Goal: Information Seeking & Learning: Learn about a topic

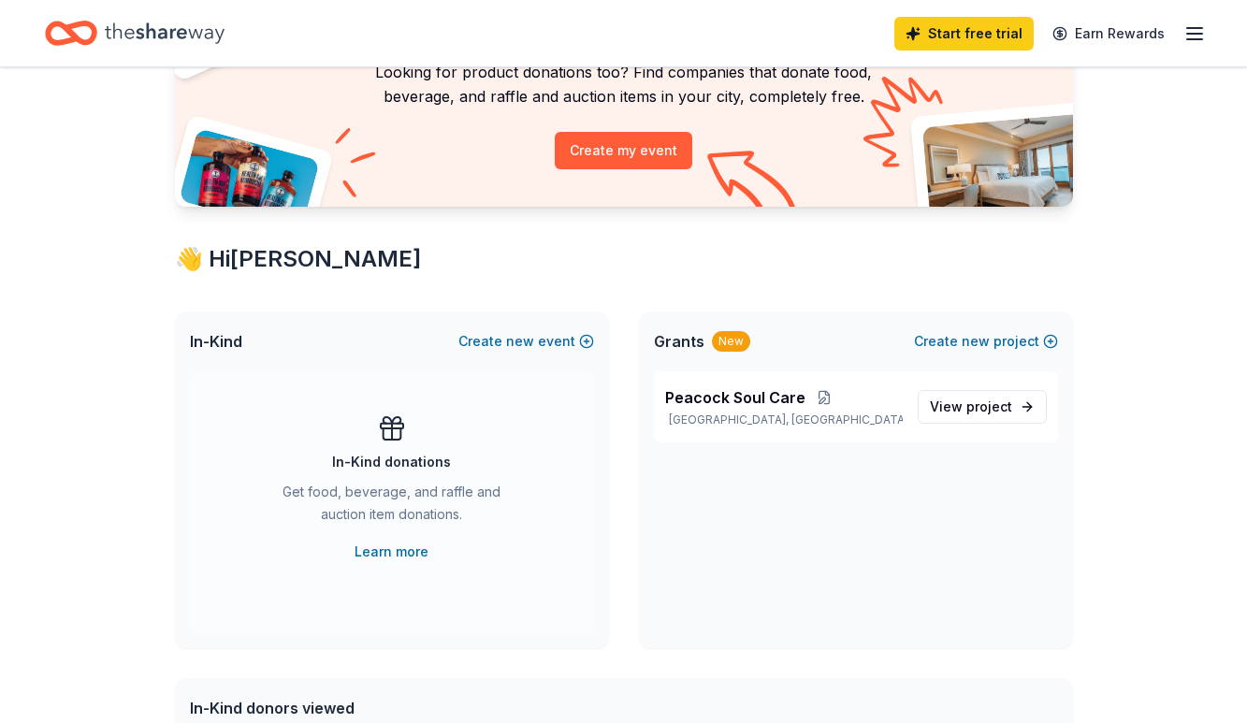
scroll to position [172, 0]
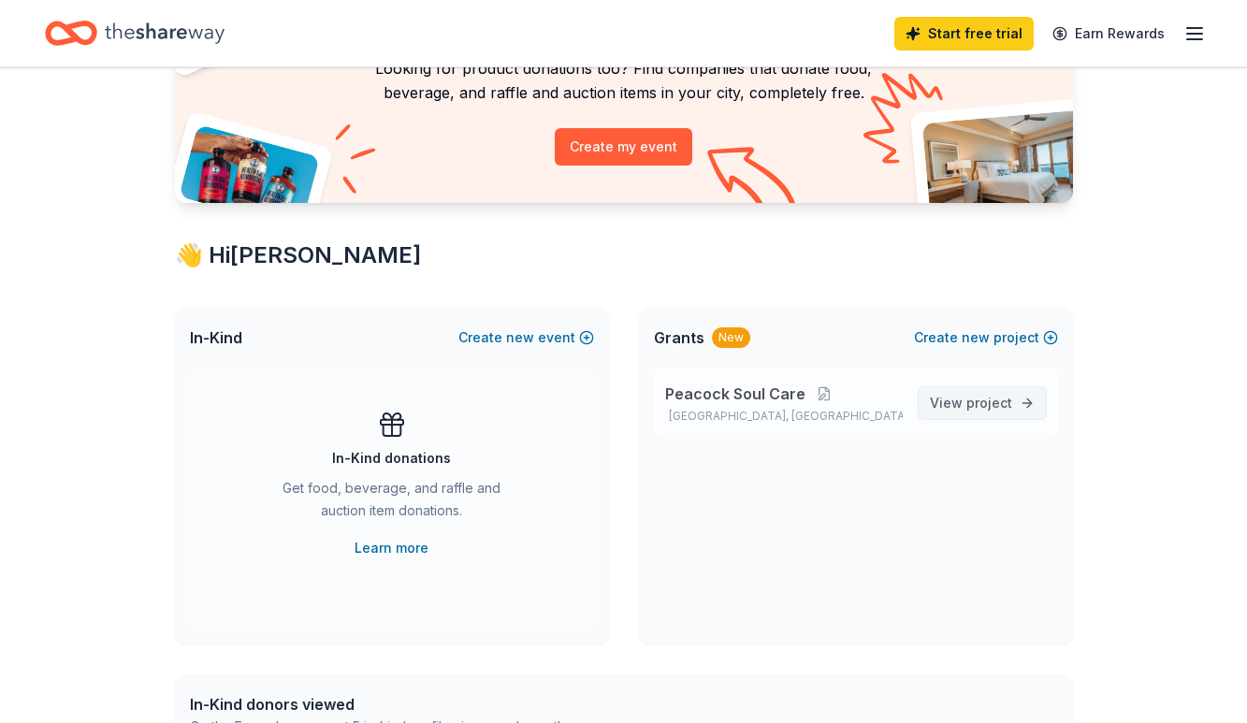
click at [1021, 405] on link "View project" at bounding box center [981, 403] width 129 height 34
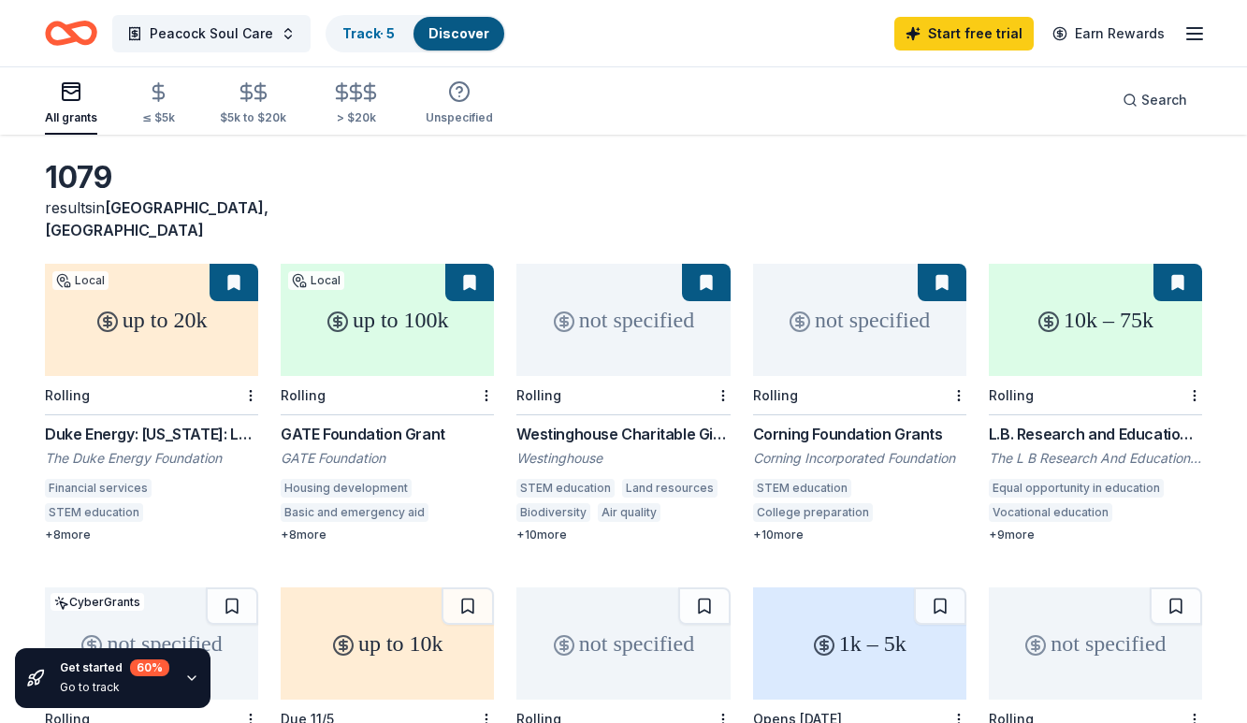
scroll to position [75, 0]
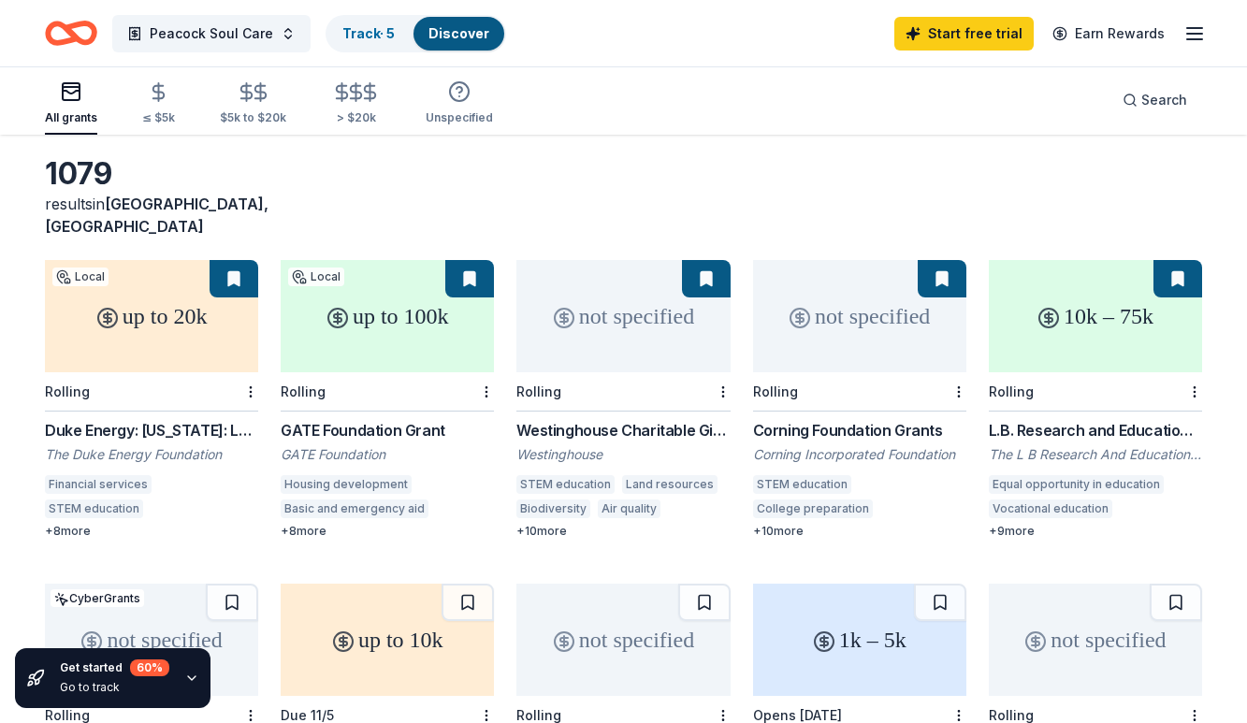
click at [183, 419] on div "Duke Energy: North Carolina: Local Impact Grants" at bounding box center [151, 430] width 213 height 22
click at [65, 524] on div "+ 8 more" at bounding box center [151, 531] width 213 height 15
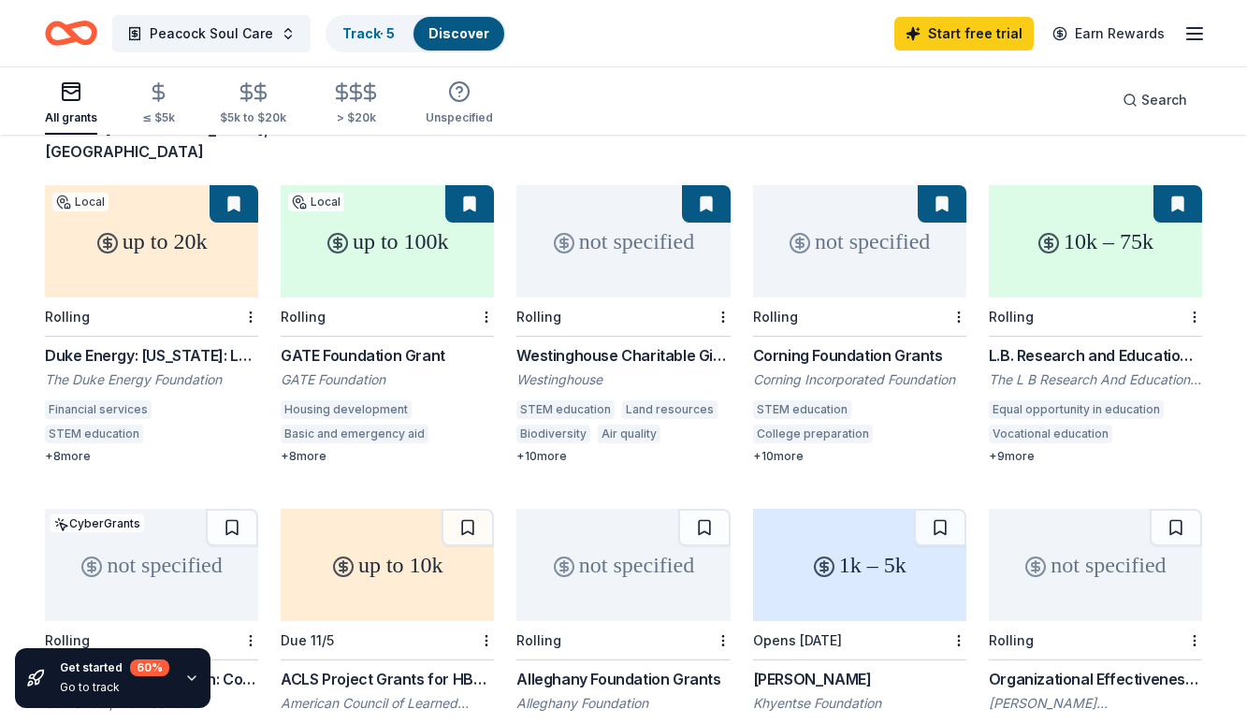
scroll to position [154, 0]
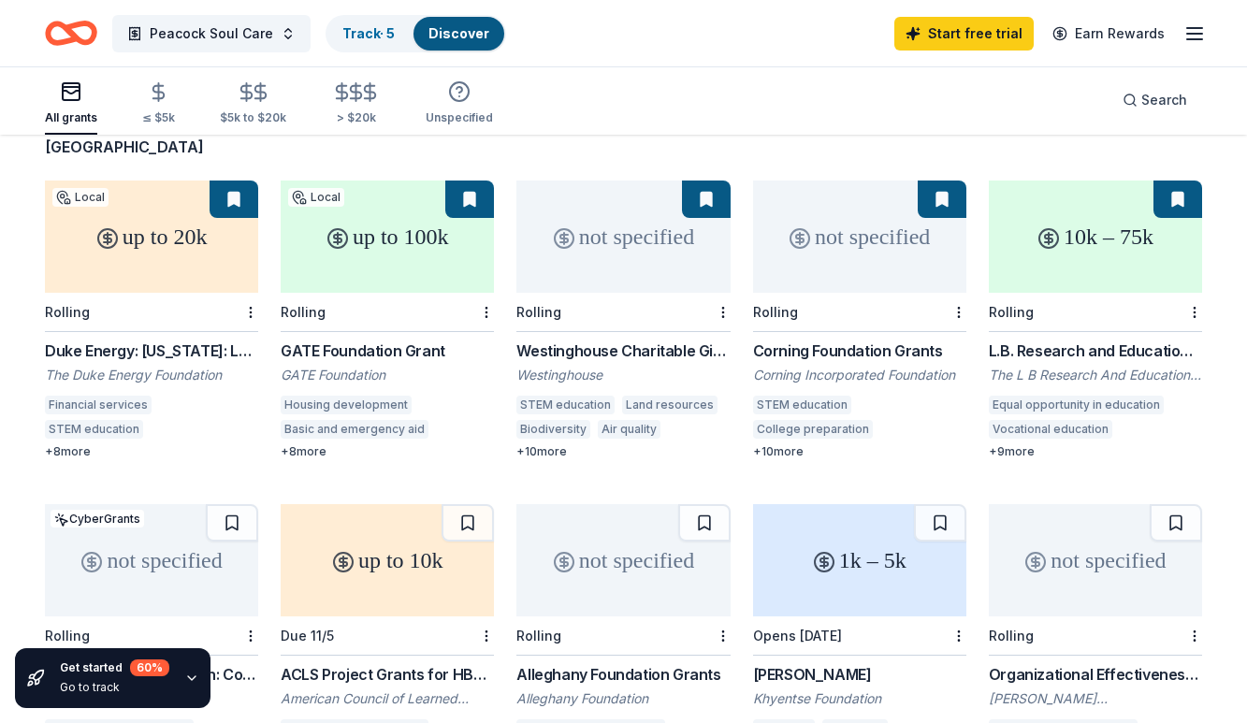
click at [672, 238] on div "not specified" at bounding box center [622, 236] width 213 height 112
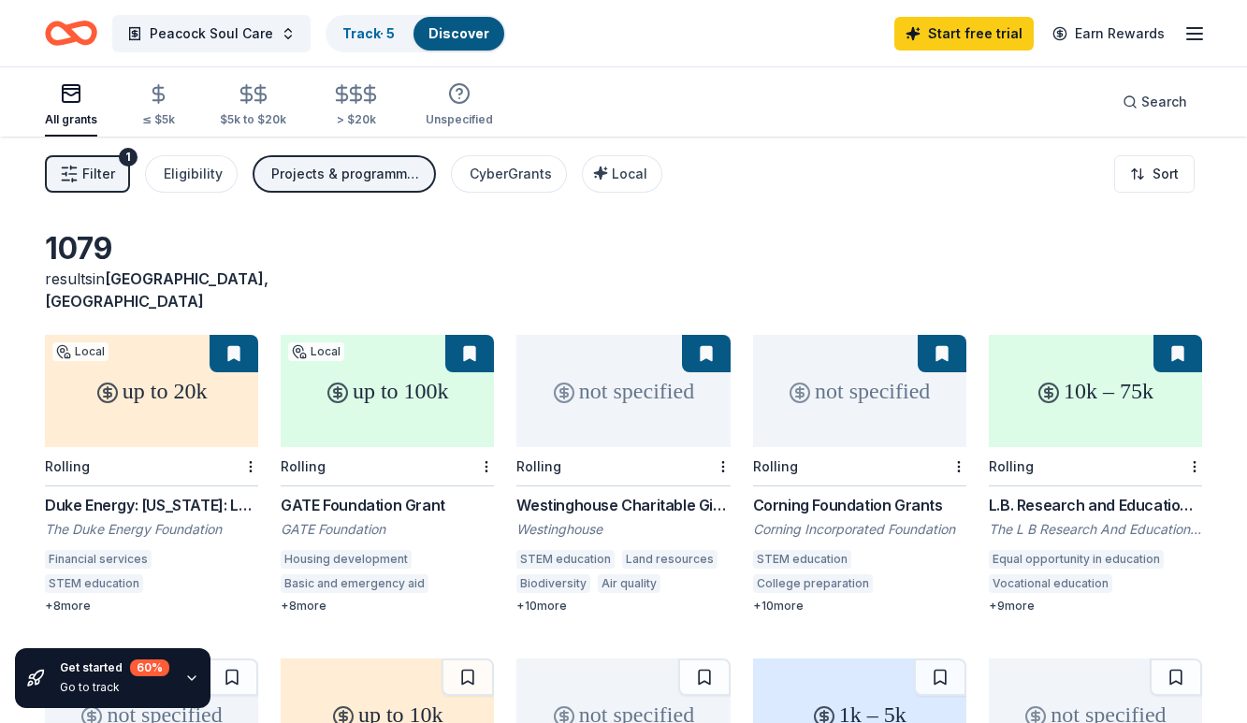
scroll to position [0, 0]
click at [621, 174] on span "Local" at bounding box center [630, 174] width 36 height 16
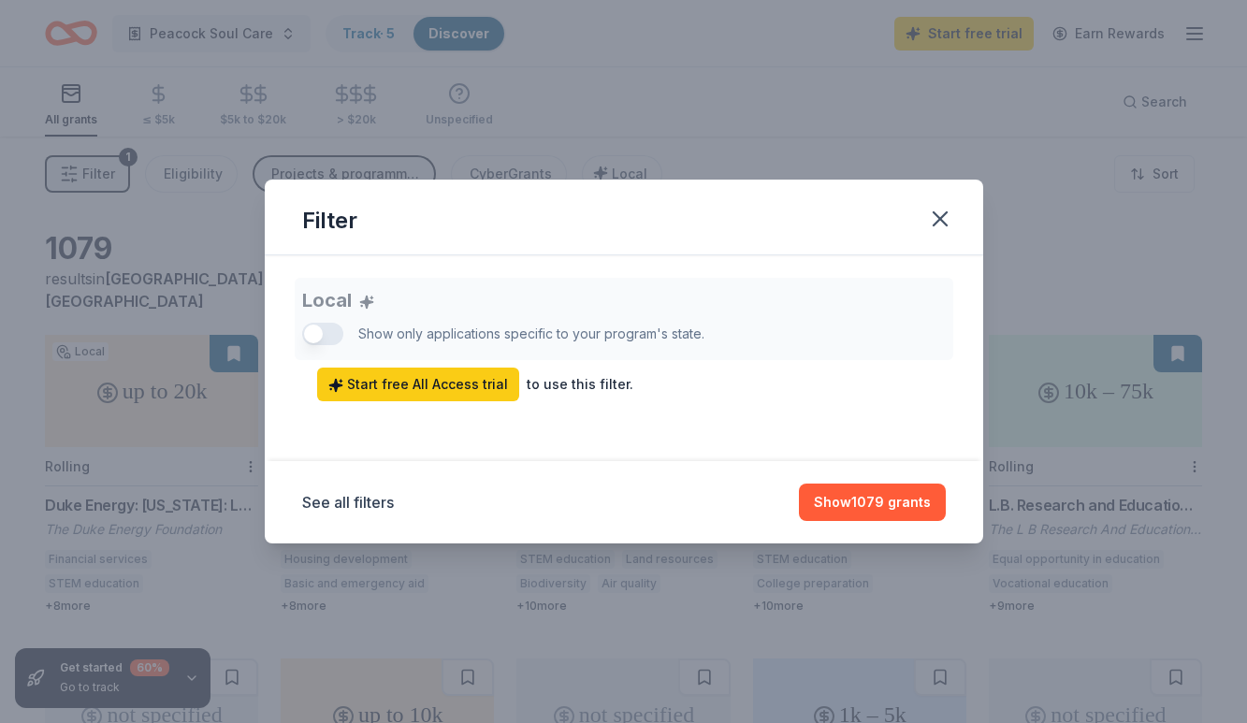
click at [318, 330] on div "Local Show only applications specific to your program's state. Start free All A…" at bounding box center [623, 339] width 643 height 123
click at [310, 335] on div "Local Show only applications specific to your program's state. Start free All A…" at bounding box center [623, 339] width 643 height 123
click at [932, 220] on icon "button" at bounding box center [940, 219] width 26 height 26
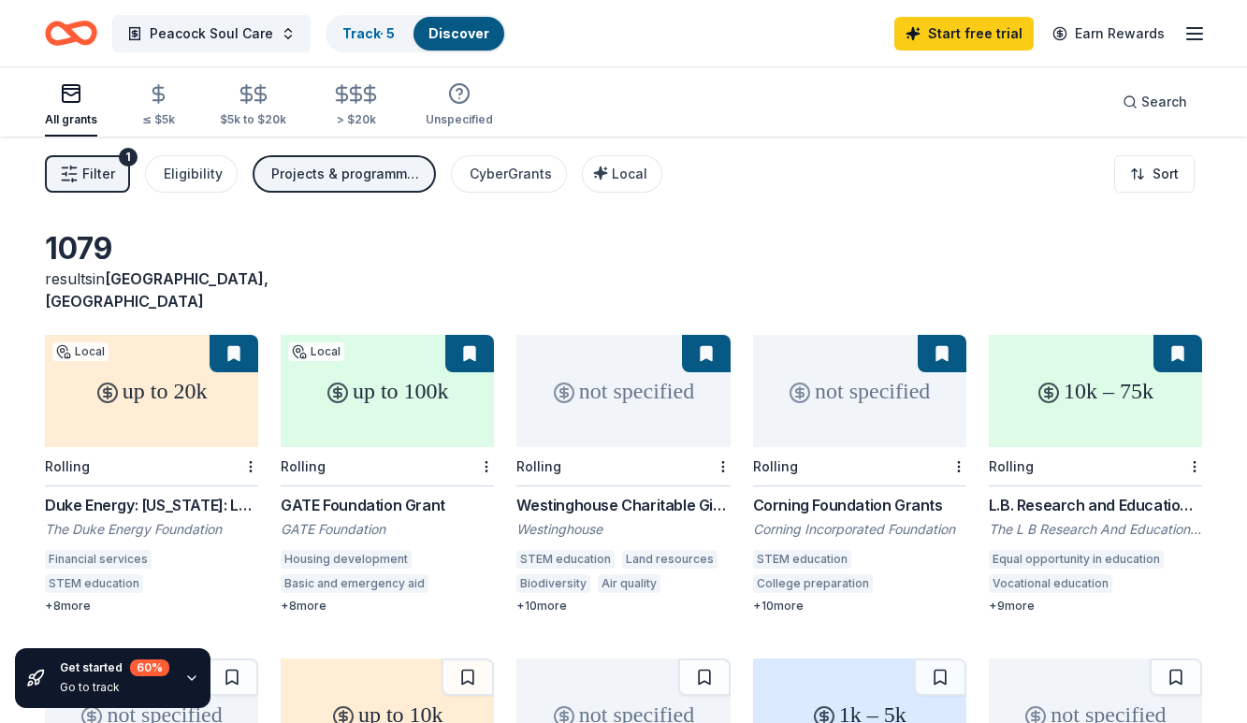
click at [81, 166] on button "Filter 1" at bounding box center [87, 173] width 85 height 37
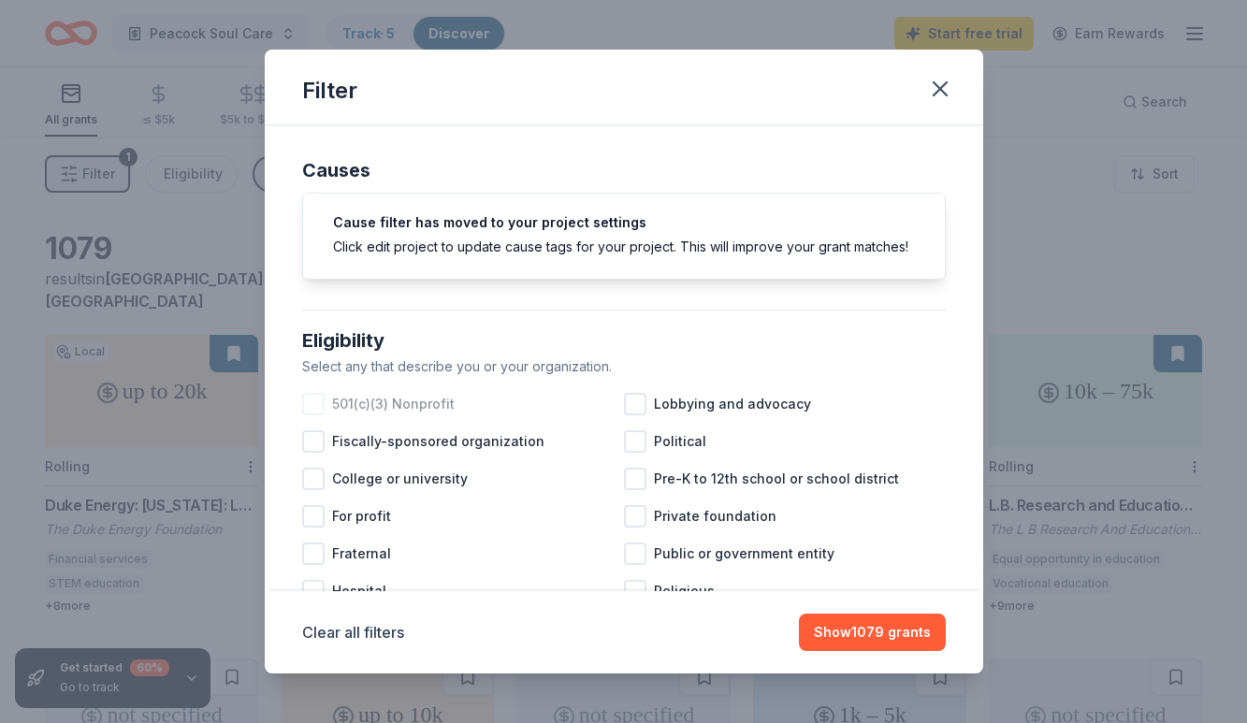
click at [407, 403] on span "501(c)(3) Nonprofit" at bounding box center [393, 404] width 123 height 22
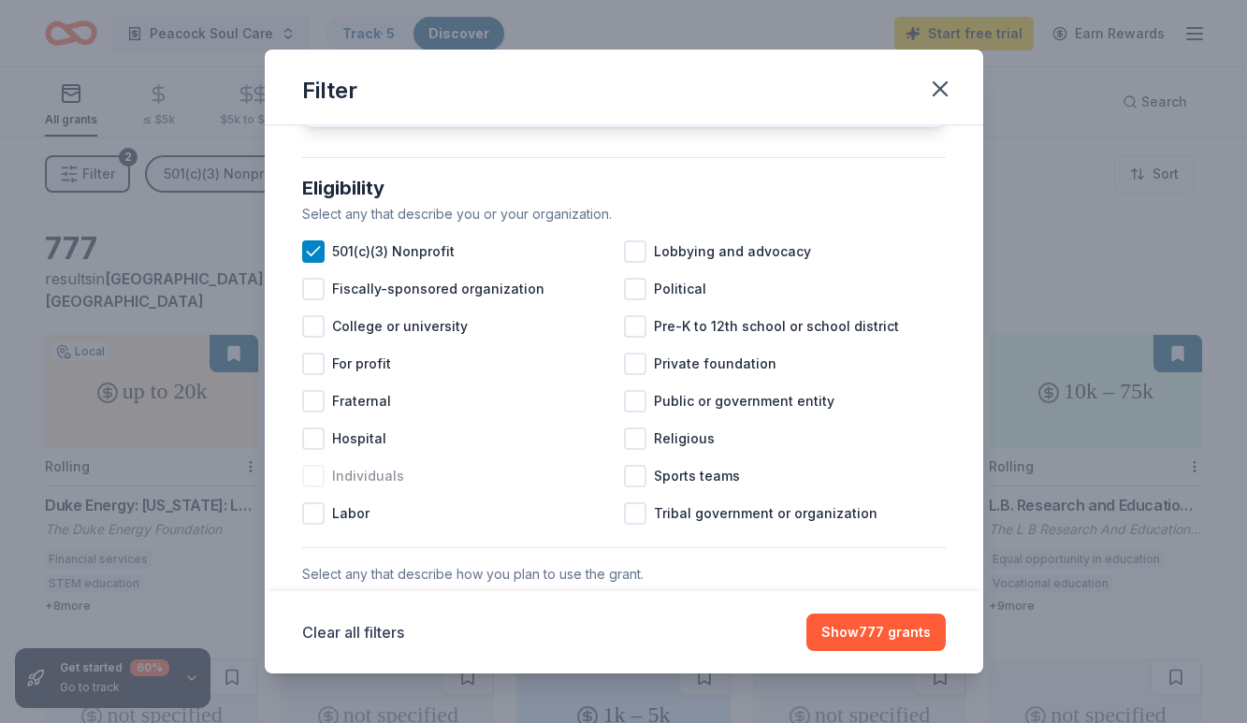
scroll to position [169, 0]
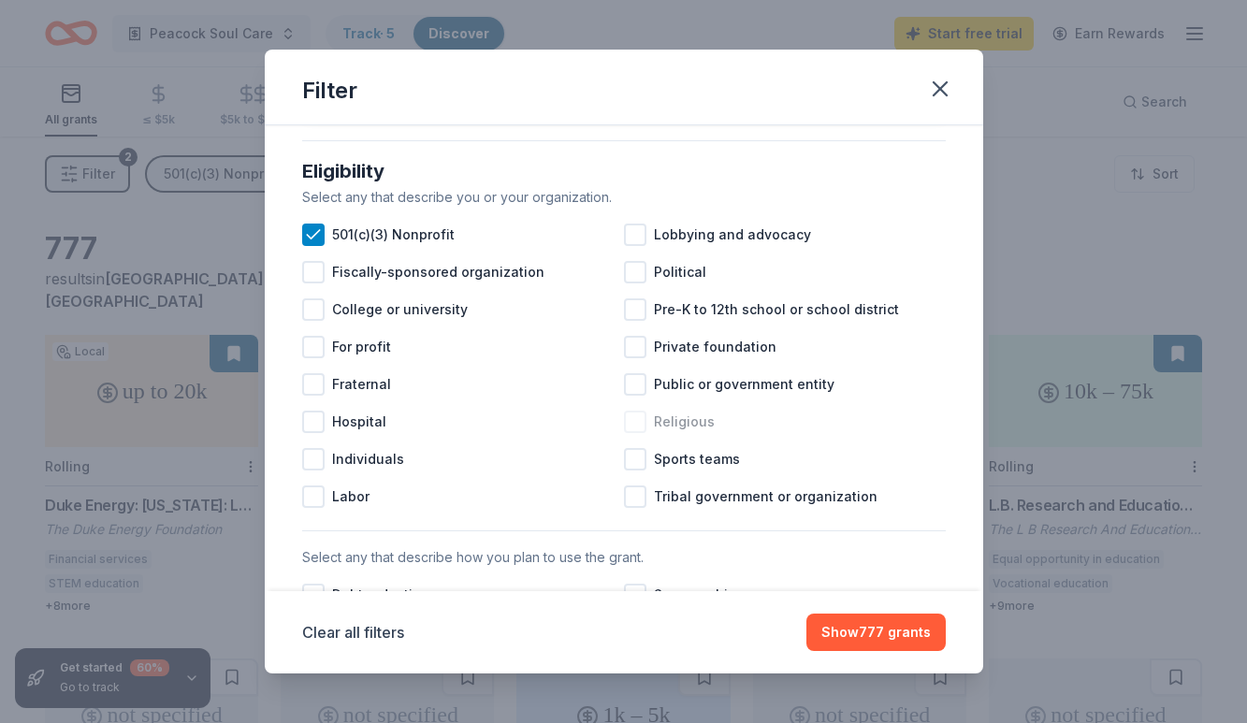
click at [643, 425] on div at bounding box center [635, 422] width 22 height 22
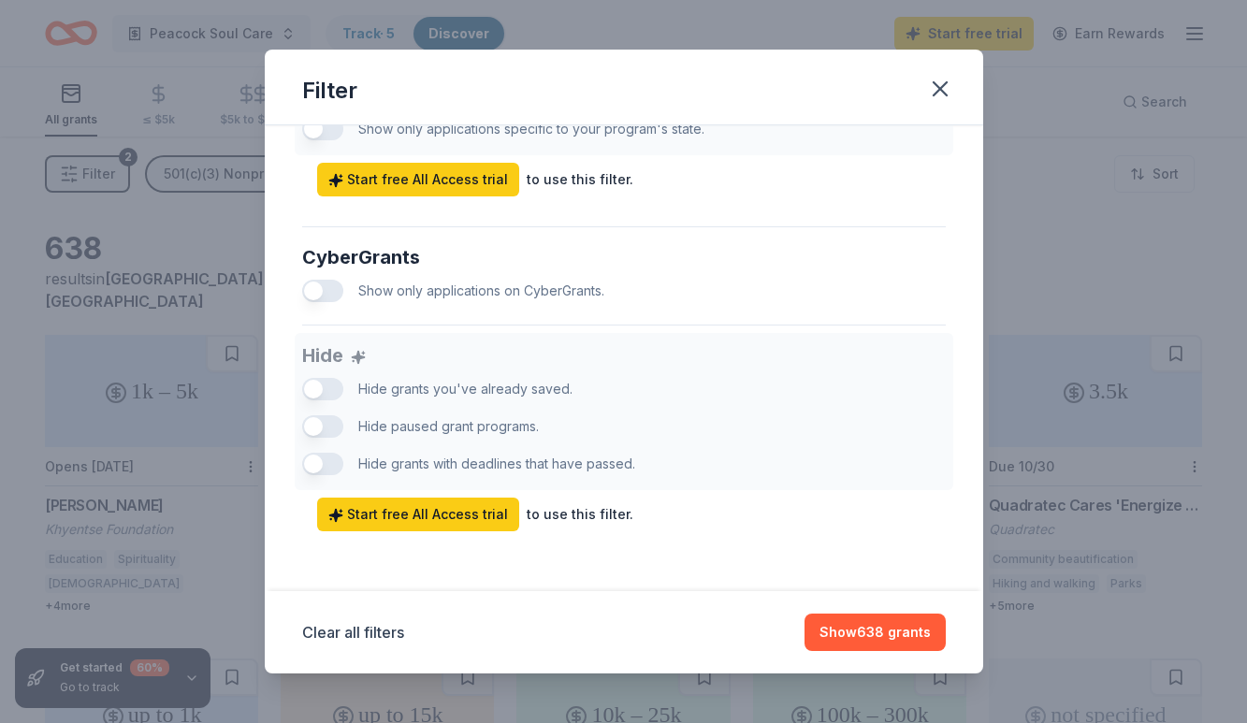
scroll to position [1123, 0]
click at [844, 627] on button "Show 638 grants" at bounding box center [874, 631] width 141 height 37
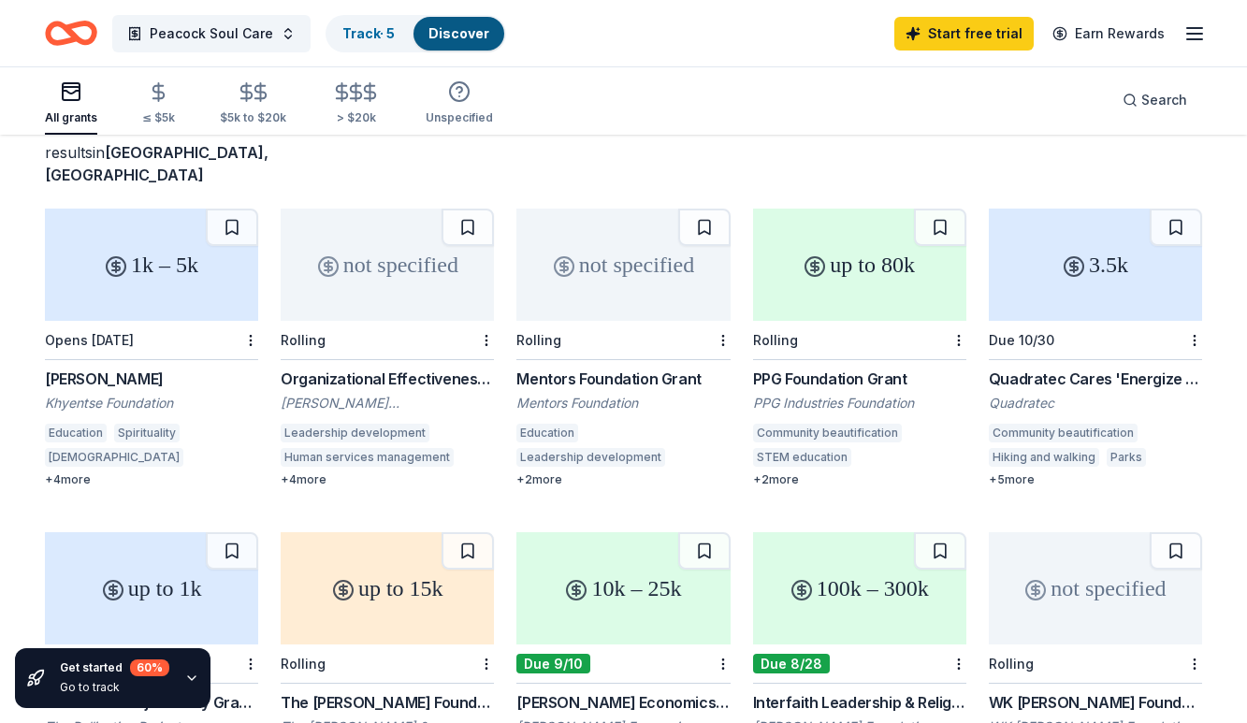
scroll to position [129, 0]
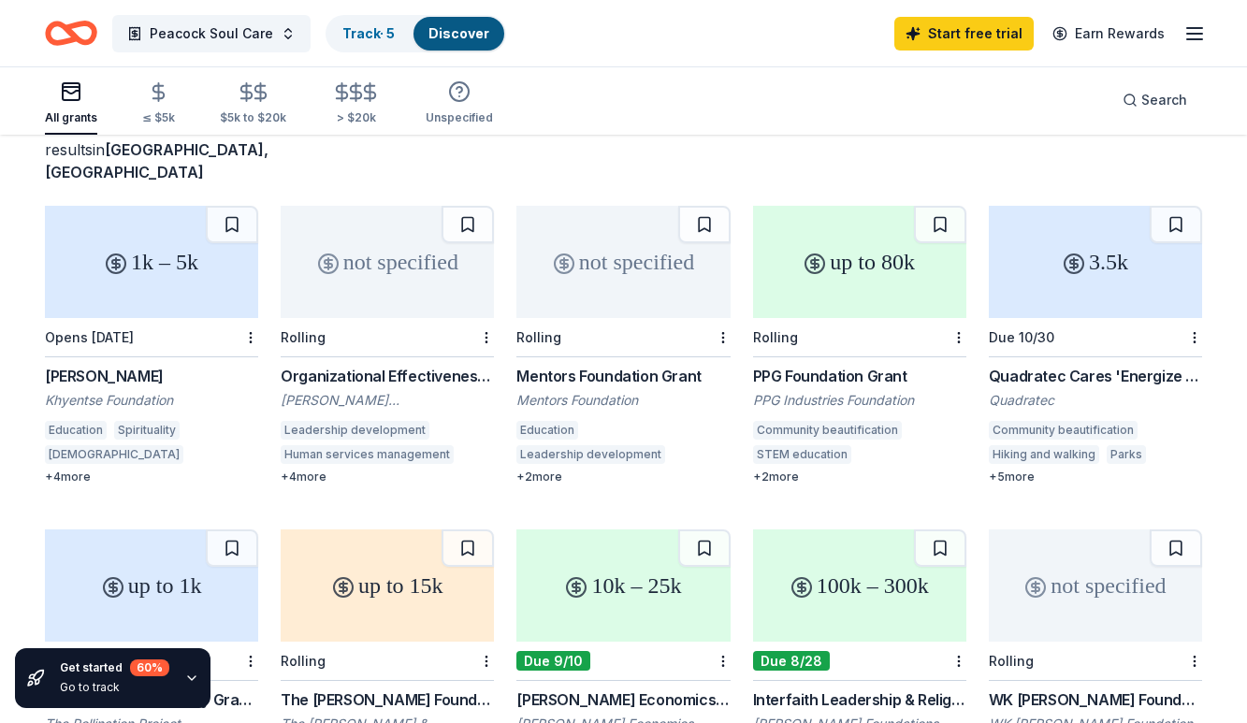
click at [841, 262] on div "up to 80k" at bounding box center [859, 262] width 213 height 112
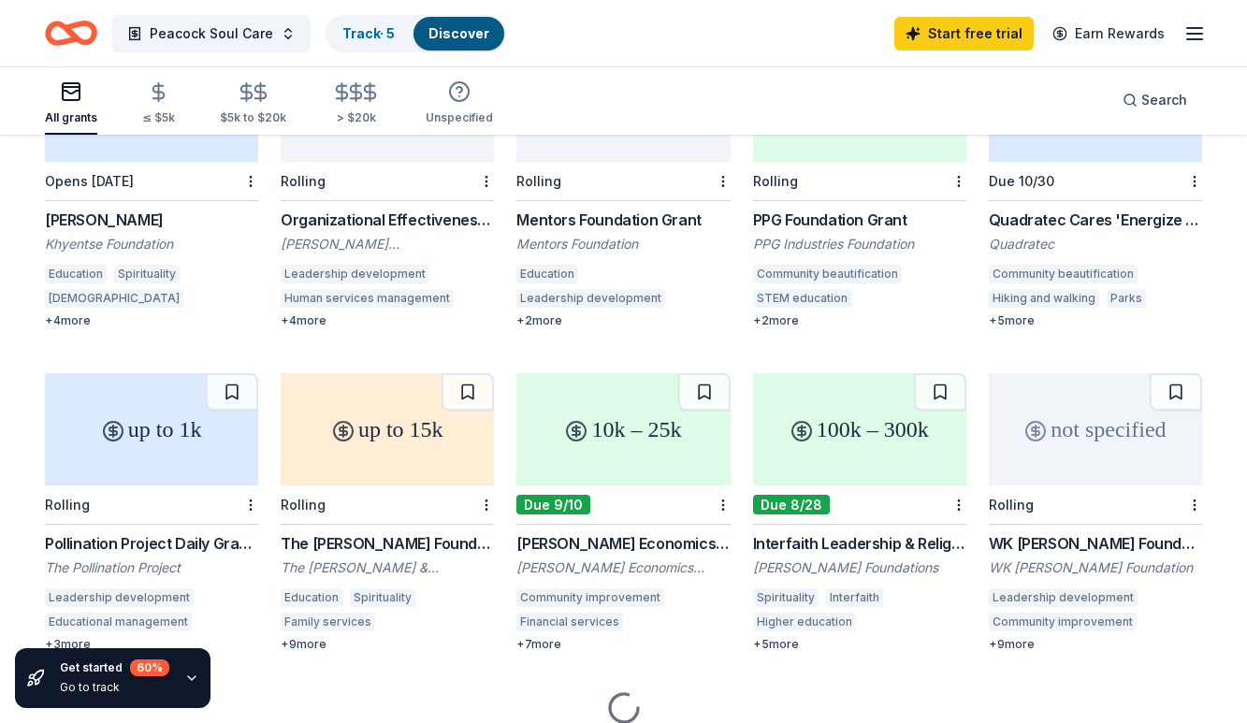
scroll to position [291, 0]
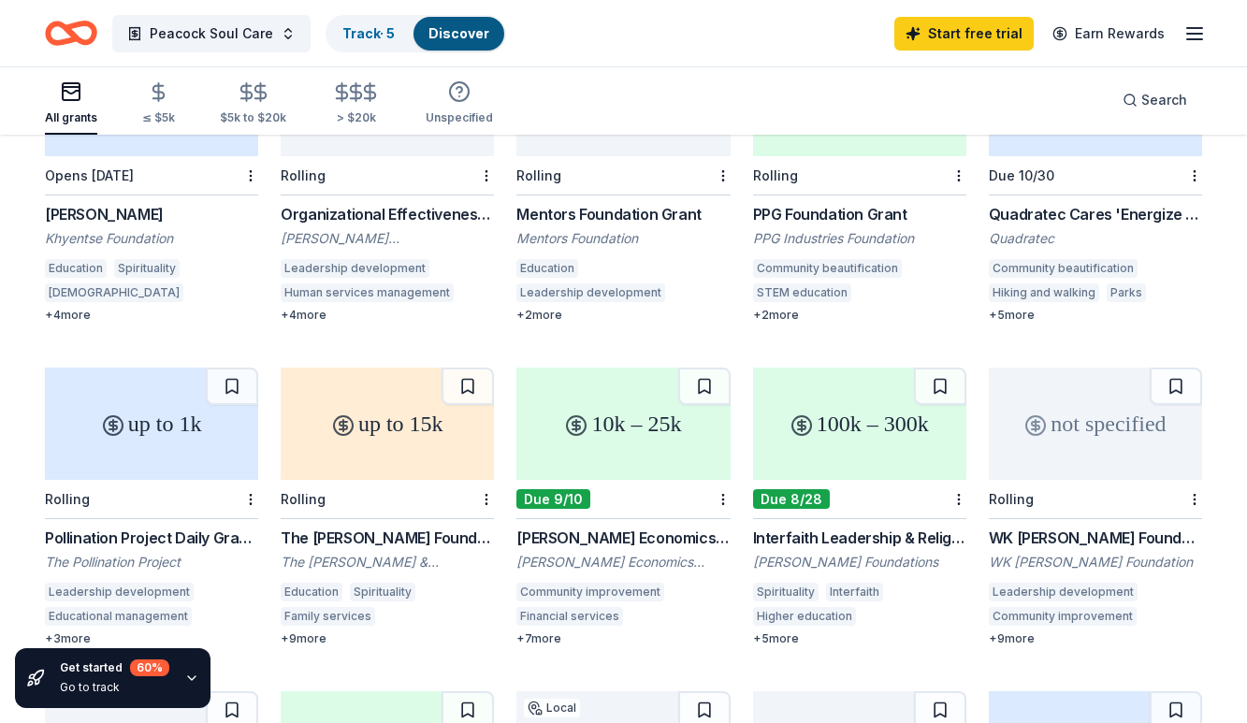
click at [817, 413] on div "100k – 300k" at bounding box center [859, 424] width 213 height 112
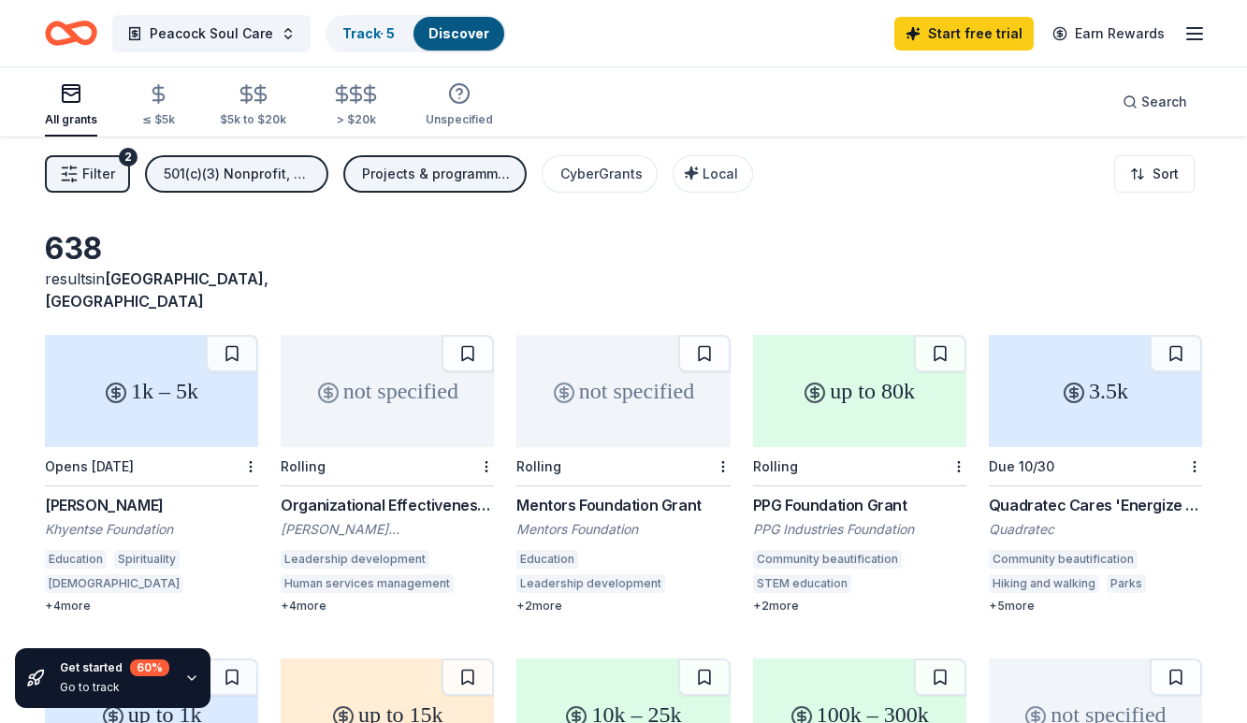
scroll to position [0, 0]
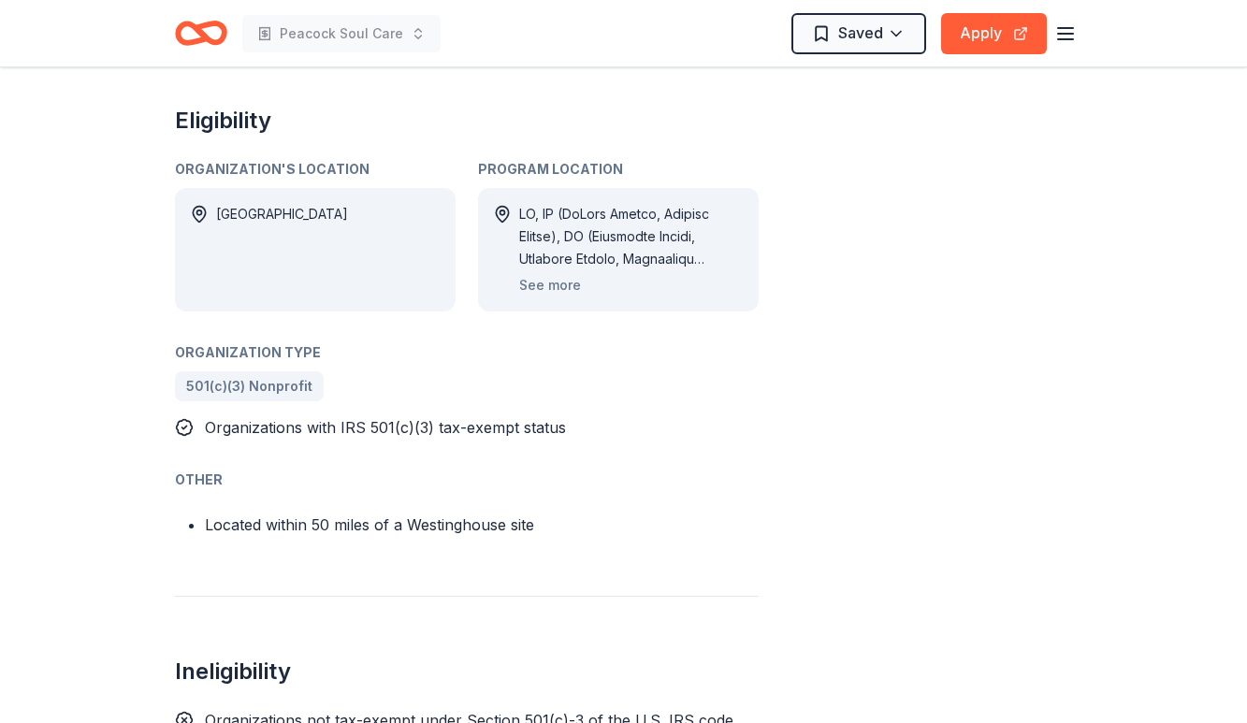
scroll to position [1059, 0]
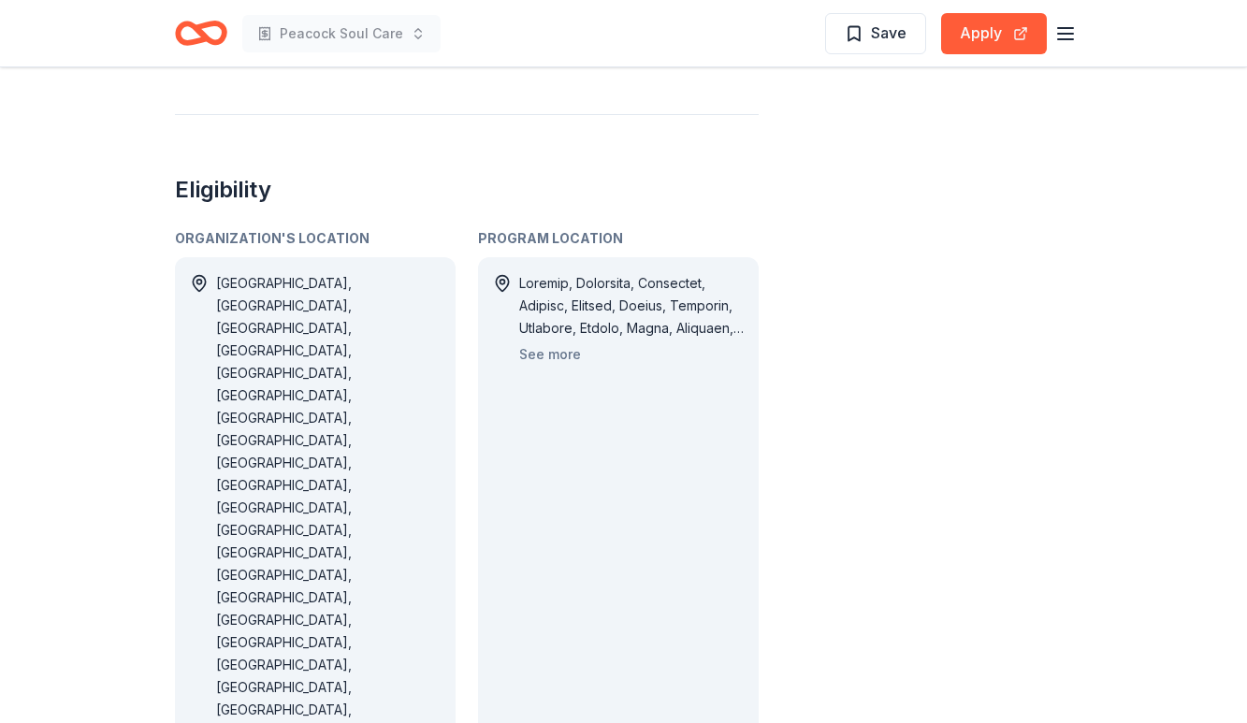
scroll to position [988, 0]
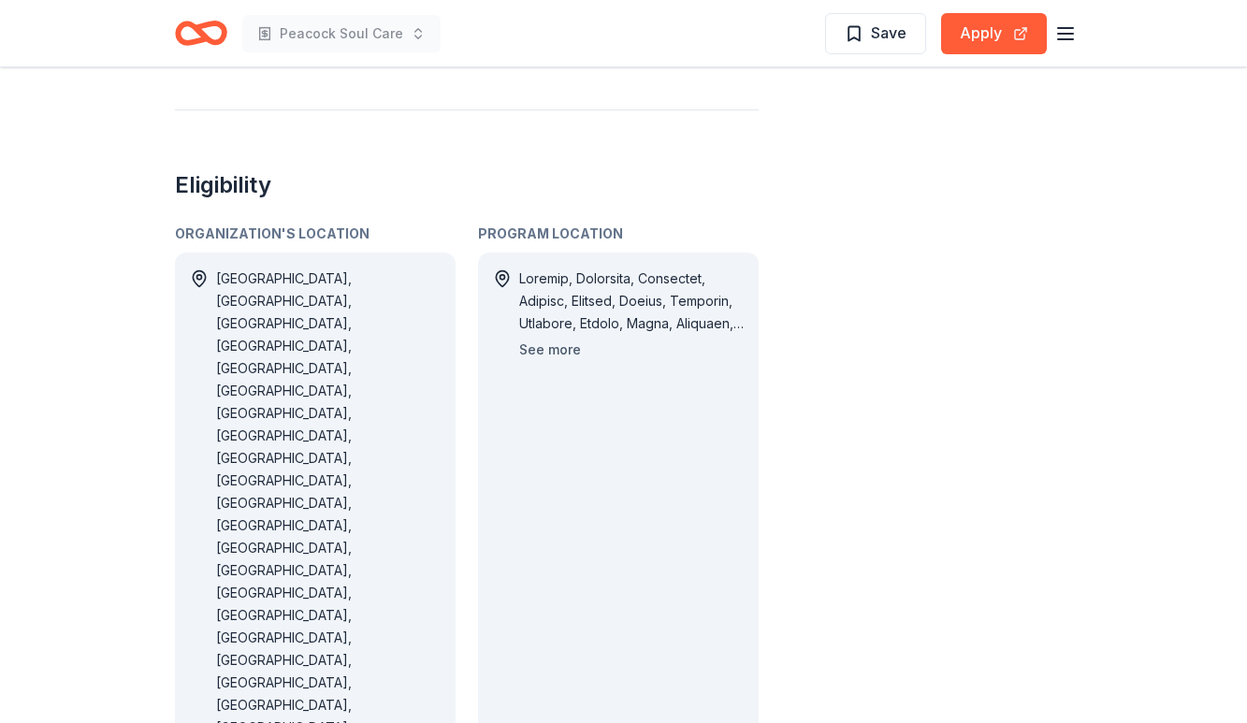
click at [556, 339] on button "See more" at bounding box center [550, 350] width 62 height 22
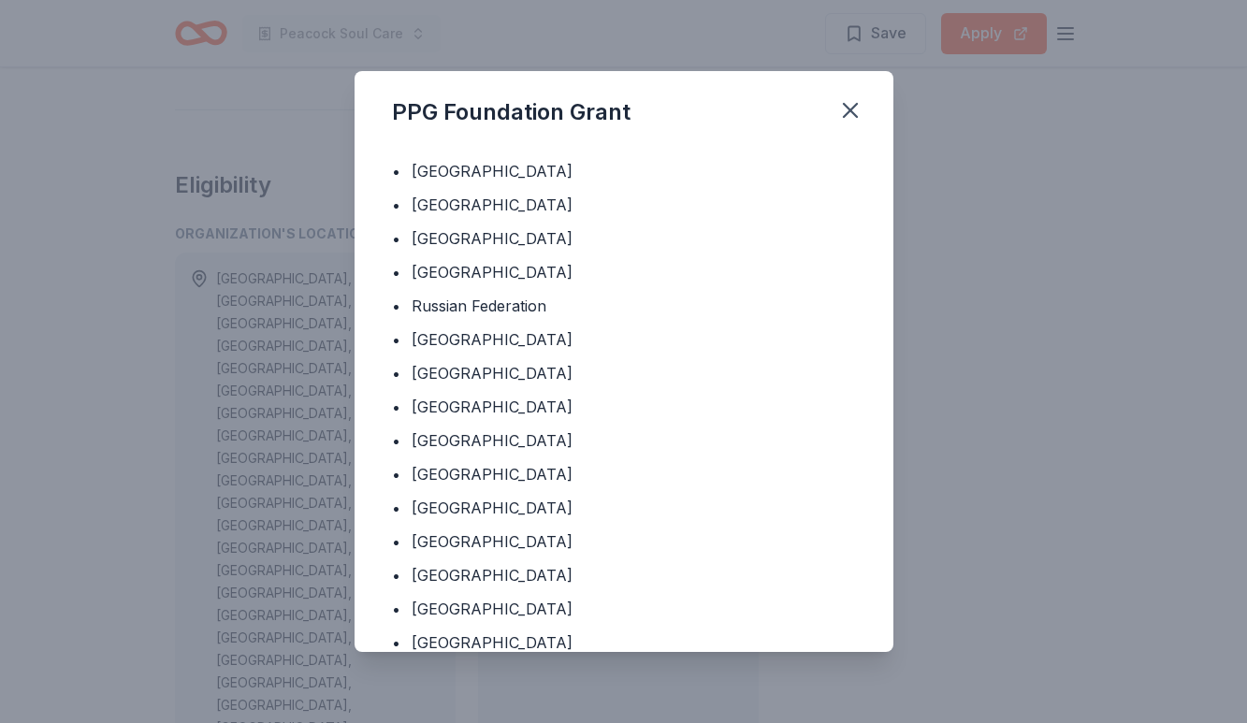
scroll to position [1175, 0]
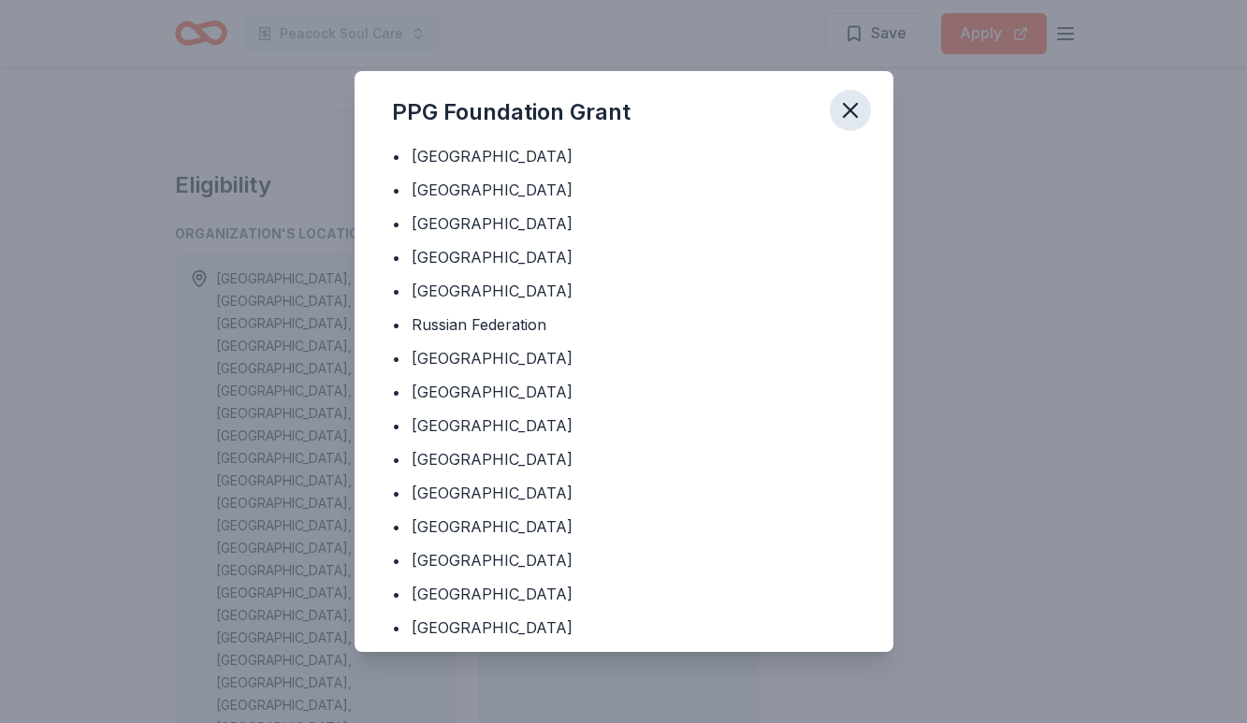
click at [854, 104] on icon "button" at bounding box center [850, 110] width 26 height 26
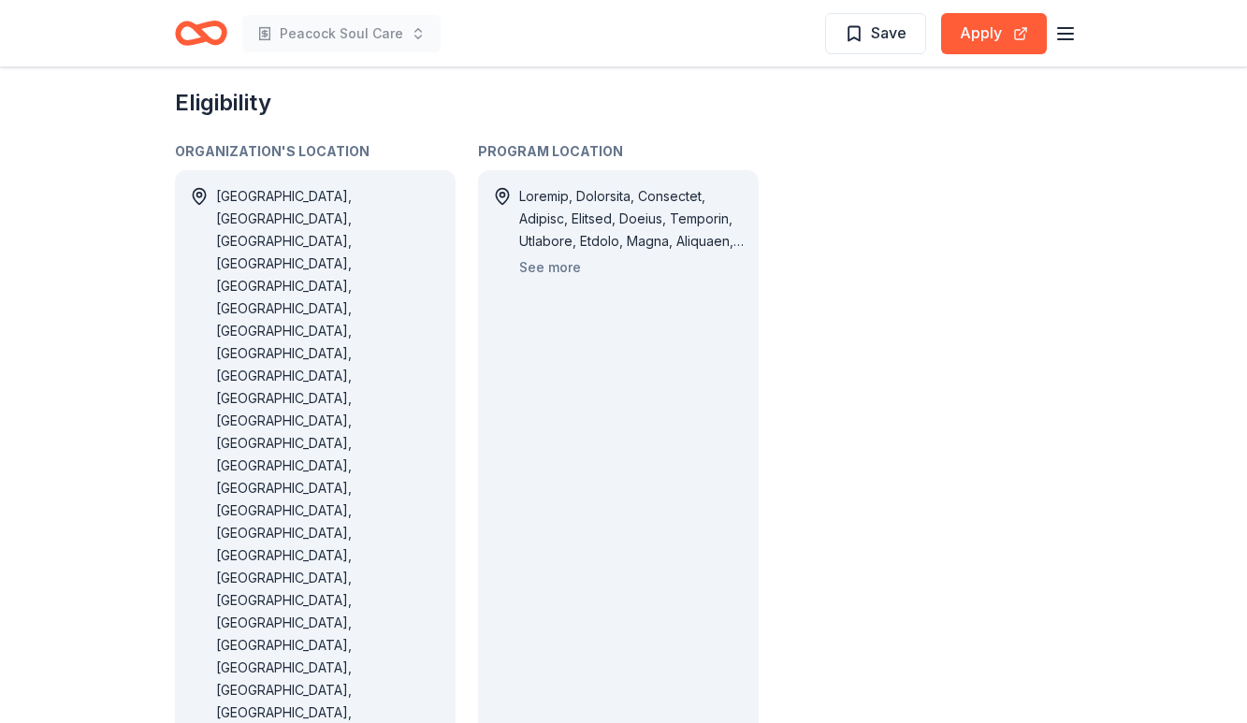
scroll to position [1074, 0]
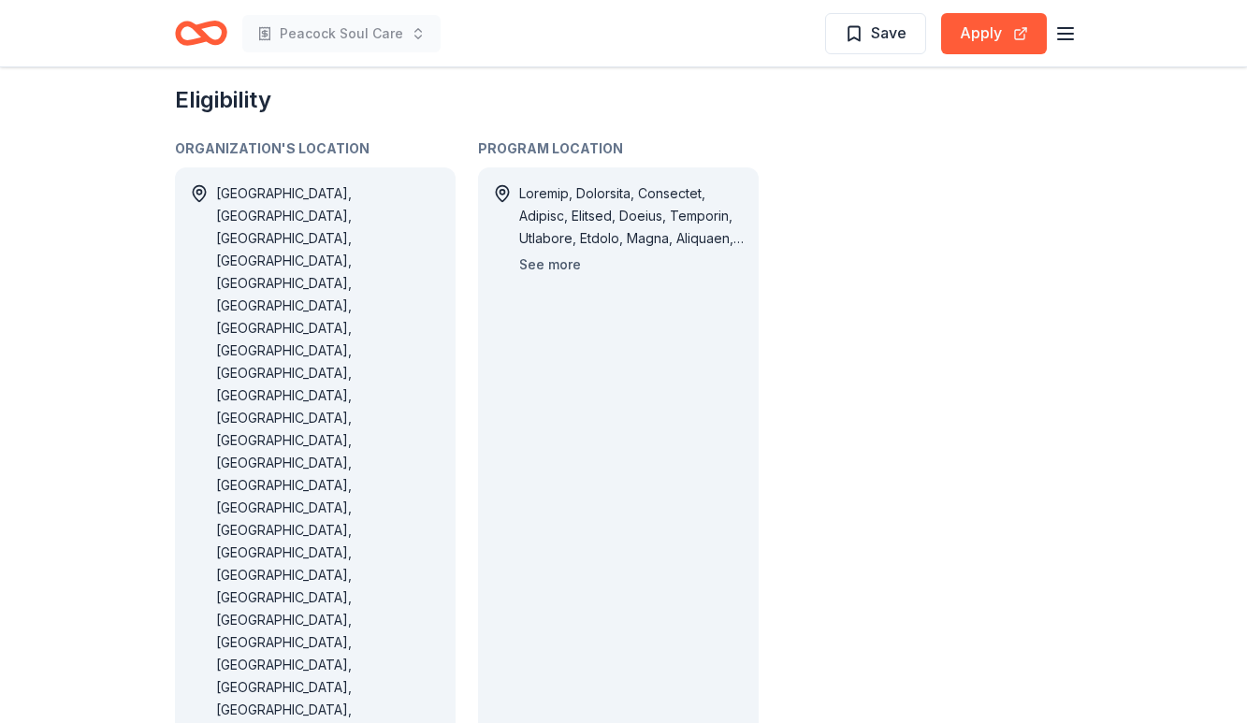
click at [555, 253] on button "See more" at bounding box center [550, 264] width 62 height 22
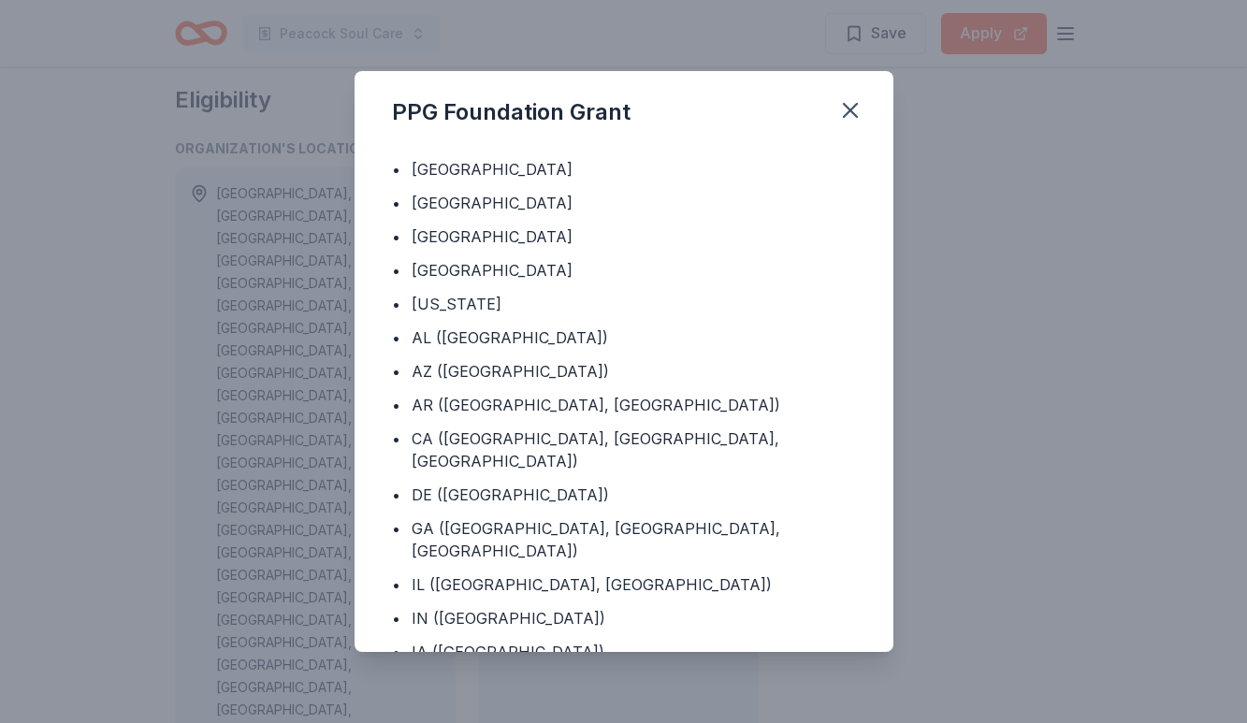
scroll to position [1681, 0]
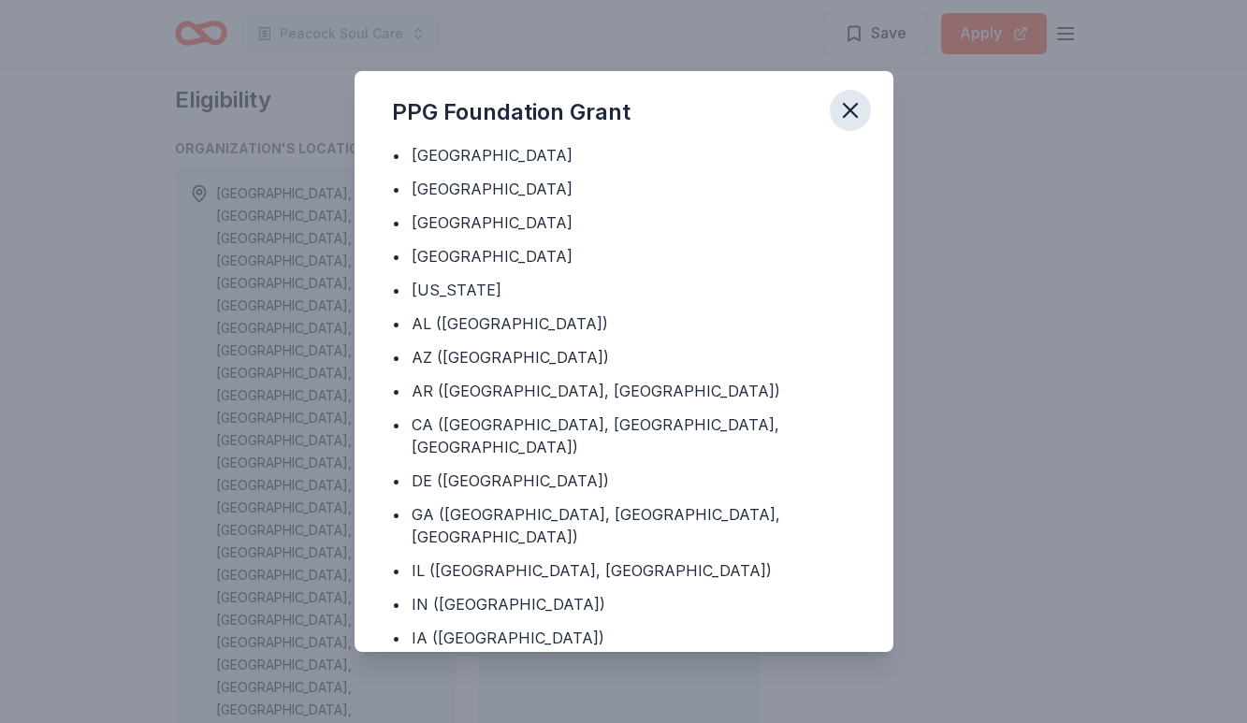
click at [847, 102] on icon "button" at bounding box center [850, 110] width 26 height 26
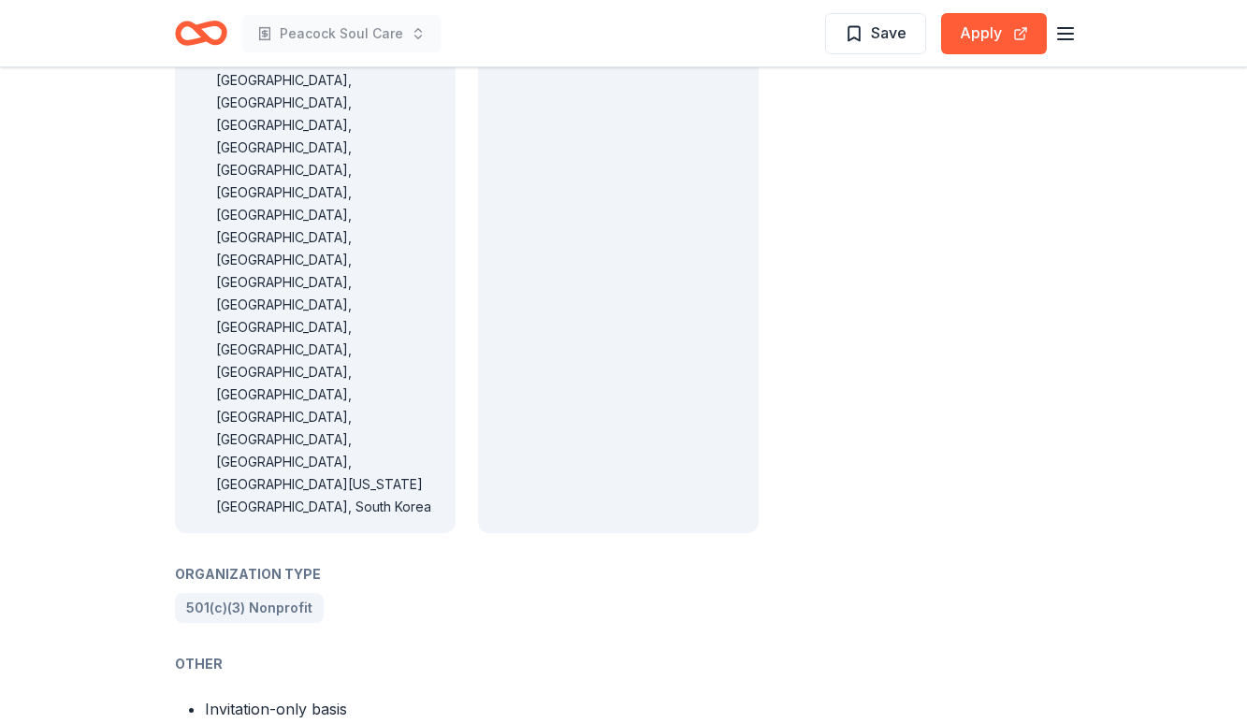
scroll to position [1975, 0]
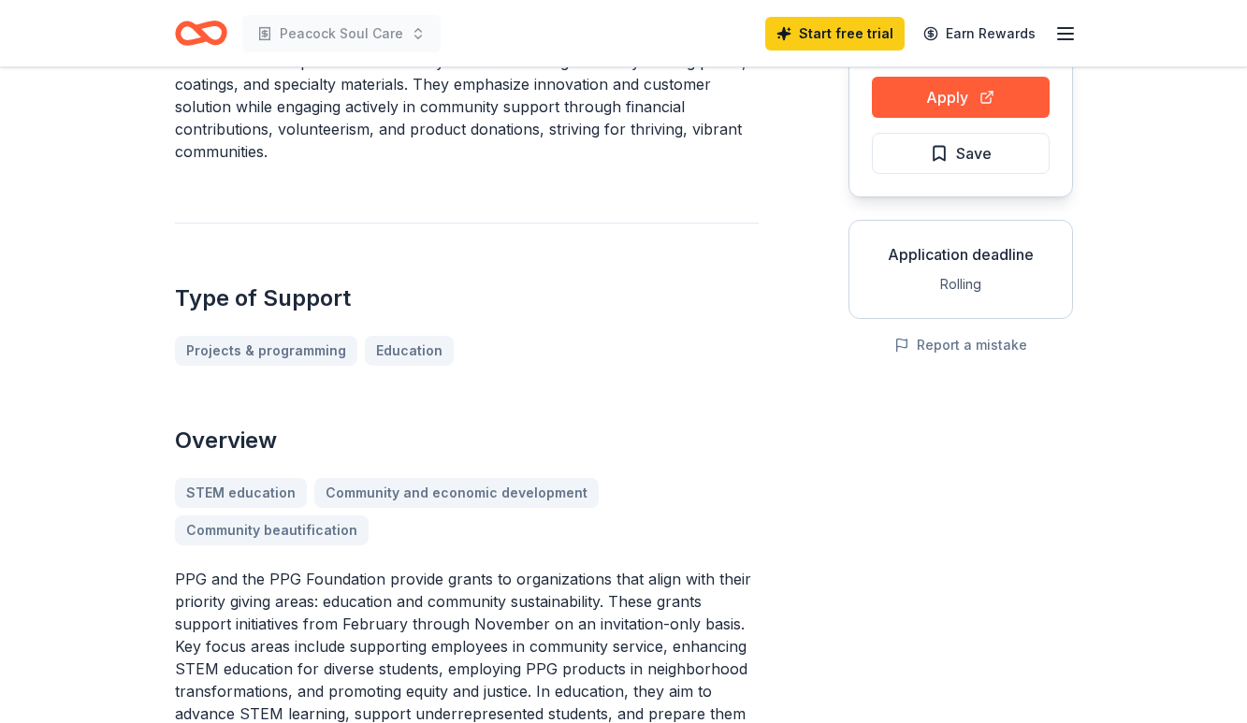
scroll to position [198, 0]
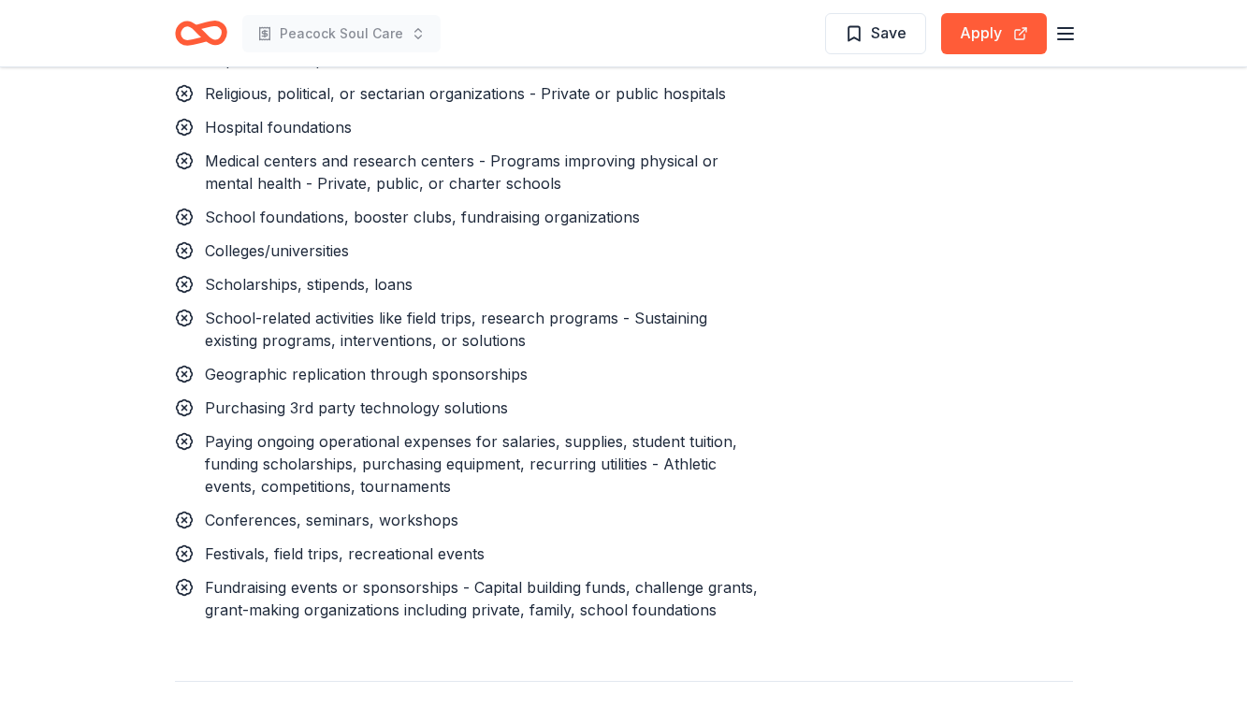
scroll to position [2267, 0]
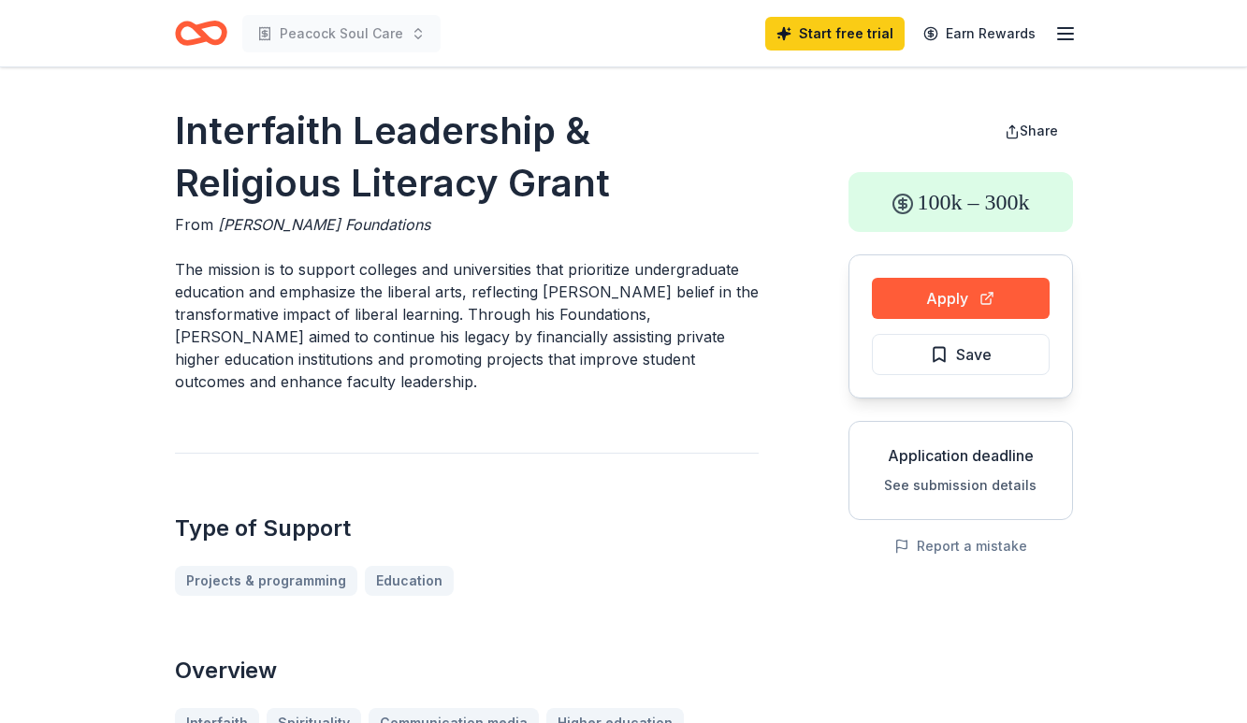
scroll to position [21, 0]
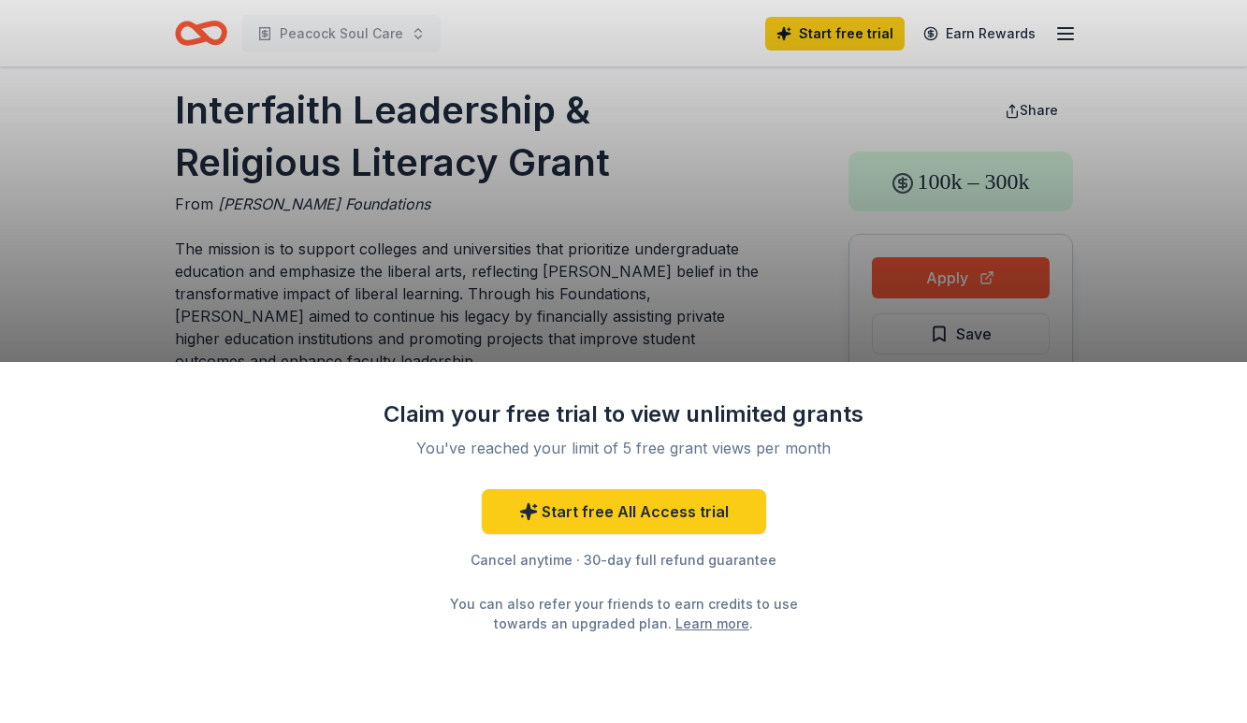
click at [739, 247] on div "Claim your free trial to view unlimited grants You've reached your limit of 5 f…" at bounding box center [623, 361] width 1247 height 723
drag, startPoint x: 617, startPoint y: 167, endPoint x: 255, endPoint y: 106, distance: 367.1
click at [255, 106] on div "Claim your free trial to view unlimited grants You've reached your limit of 5 f…" at bounding box center [623, 361] width 1247 height 723
